Goal: Task Accomplishment & Management: Complete application form

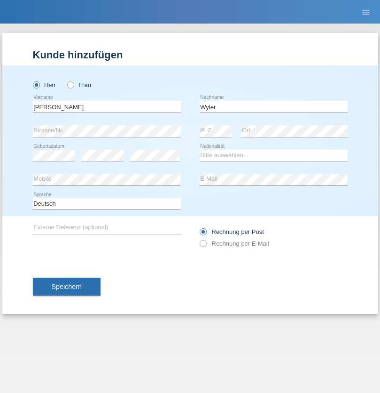
type input "Wyler"
select select "CH"
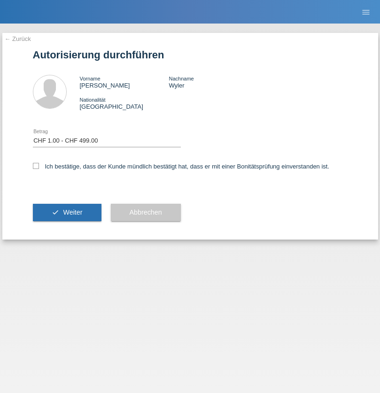
select select "1"
checkbox input "true"
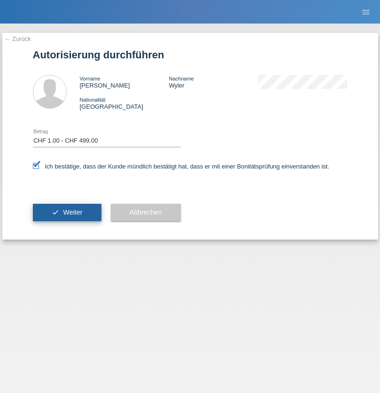
click at [67, 212] on span "Weiter" at bounding box center [72, 212] width 19 height 8
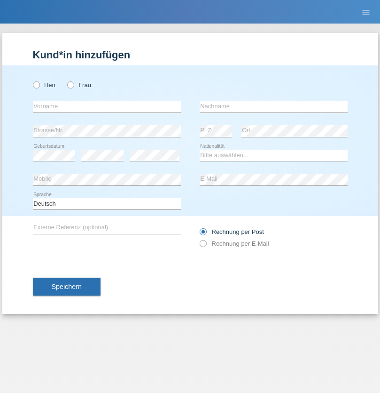
radio input "true"
click at [107, 106] on input "text" at bounding box center [107, 107] width 148 height 12
type input "[PERSON_NAME]"
click at [274, 106] on input "text" at bounding box center [274, 107] width 148 height 12
type input "Bonicatto"
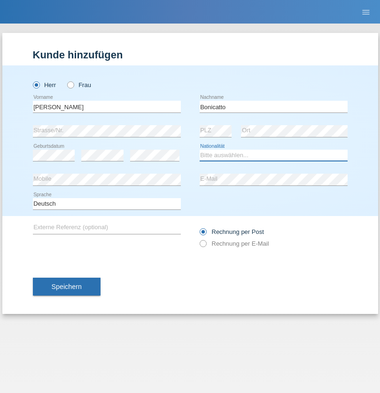
select select "CH"
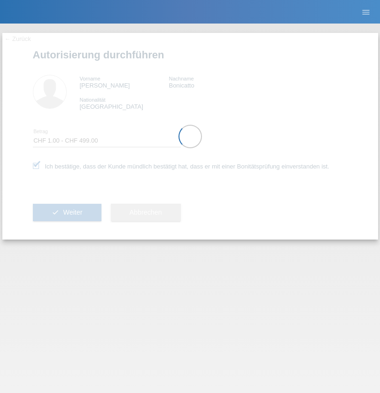
select select "1"
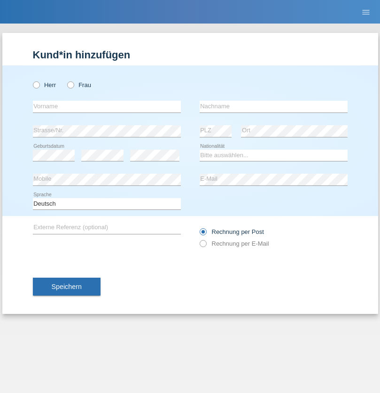
radio input "true"
click at [107, 106] on input "text" at bounding box center [107, 107] width 148 height 12
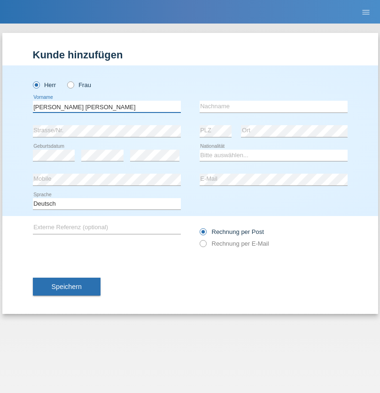
type input "Claudiu Marian"
click at [274, 106] on input "text" at bounding box center [274, 107] width 148 height 12
type input "Cislariu"
select select "CH"
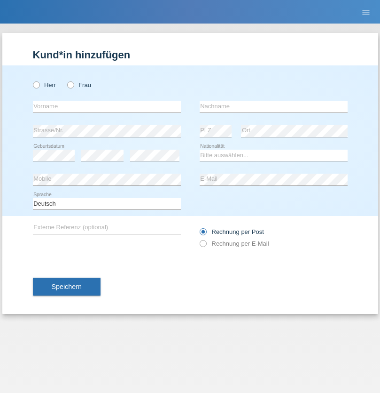
radio input "true"
select select "CH"
radio input "true"
click at [107, 106] on input "text" at bounding box center [107, 107] width 148 height 12
type input "Zsolt"
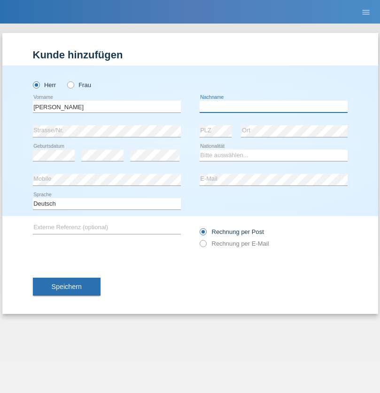
click at [274, 106] on input "text" at bounding box center [274, 107] width 148 height 12
type input "Kappelmayer"
select select "MG"
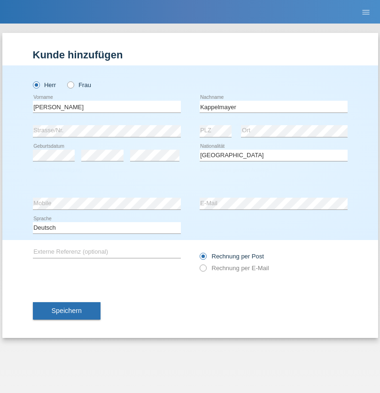
select select "C"
select select "30"
select select "08"
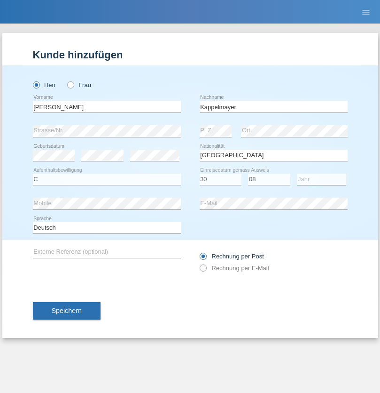
select select "2021"
select select "en"
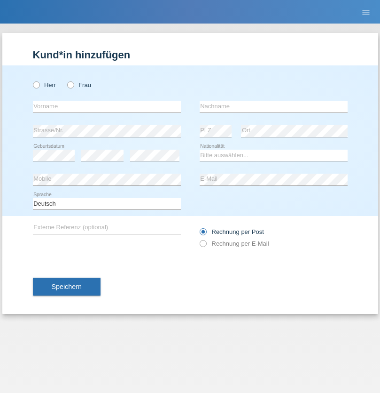
radio input "true"
click at [107, 106] on input "text" at bounding box center [107, 107] width 148 height 12
type input "firat"
click at [274, 106] on input "text" at bounding box center [274, 107] width 148 height 12
type input "kara"
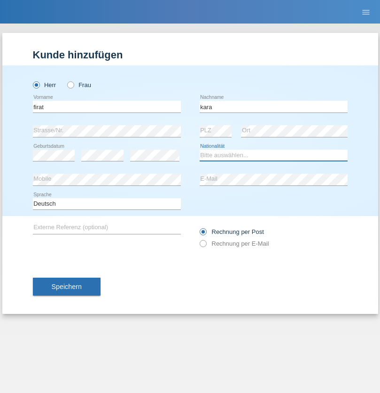
select select "CH"
radio input "true"
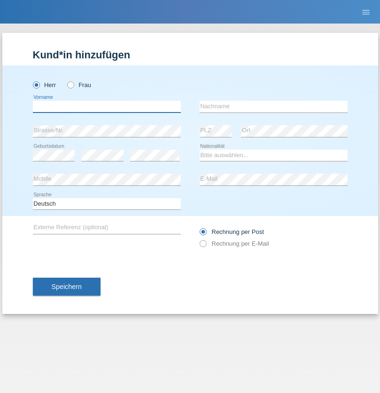
click at [107, 106] on input "text" at bounding box center [107, 107] width 148 height 12
type input "Jean Panda"
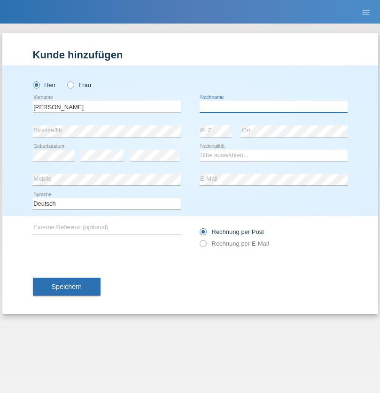
click at [274, 106] on input "text" at bounding box center [274, 107] width 148 height 12
type input "Panda nzinga"
select select "MN"
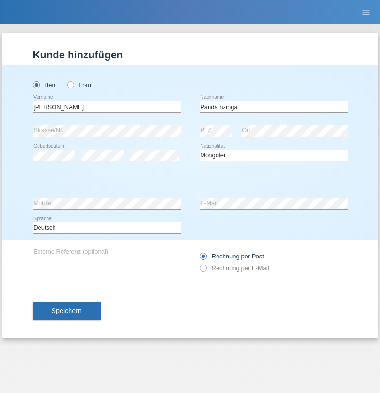
select select "C"
select select "28"
select select "11"
select select "2001"
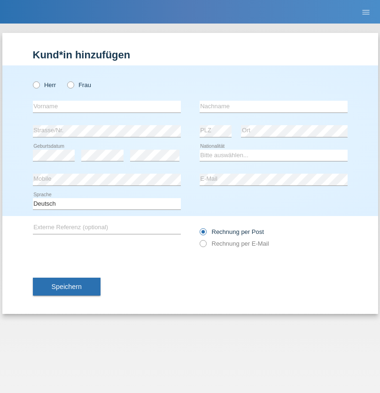
radio input "true"
select select "HU"
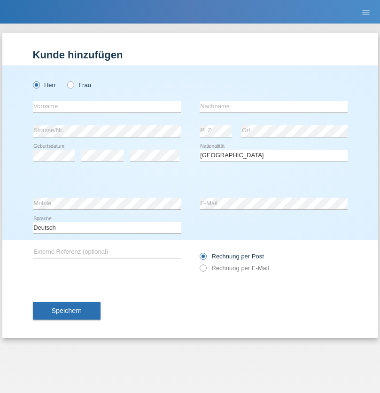
select select "C"
select select "30"
select select "10"
select select "2021"
